Goal: Find specific page/section: Find specific page/section

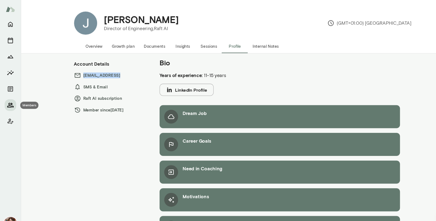
click at [12, 97] on icon "Members" at bounding box center [10, 98] width 7 height 7
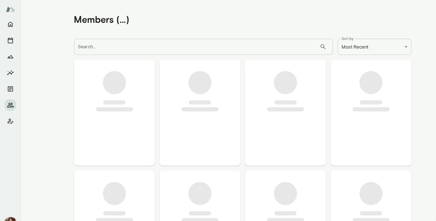
click at [88, 43] on div "Search... ​ Search..." at bounding box center [190, 43] width 243 height 15
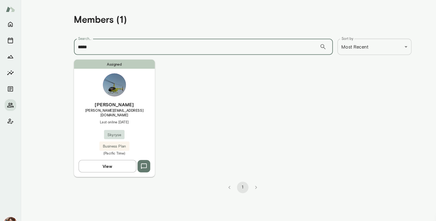
type input "*****"
click at [101, 94] on div "Assigned [PERSON_NAME] [PERSON_NAME][EMAIL_ADDRESS][DOMAIN_NAME] Last online [D…" at bounding box center [107, 111] width 76 height 110
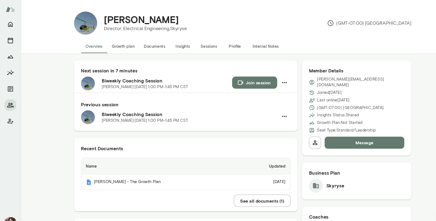
click at [104, 42] on button "Growth plan" at bounding box center [116, 43] width 30 height 13
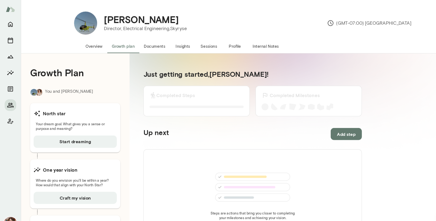
click at [142, 44] on button "Documents" at bounding box center [145, 43] width 29 height 13
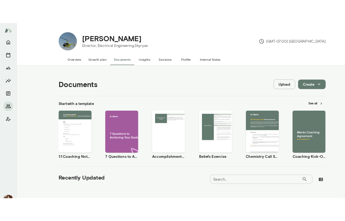
scroll to position [89, 0]
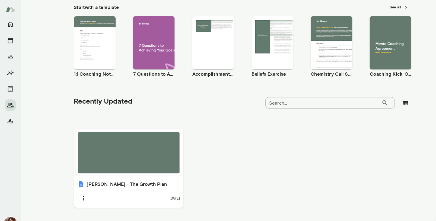
click at [106, 127] on div at bounding box center [121, 143] width 96 height 39
